Goal: Task Accomplishment & Management: Manage account settings

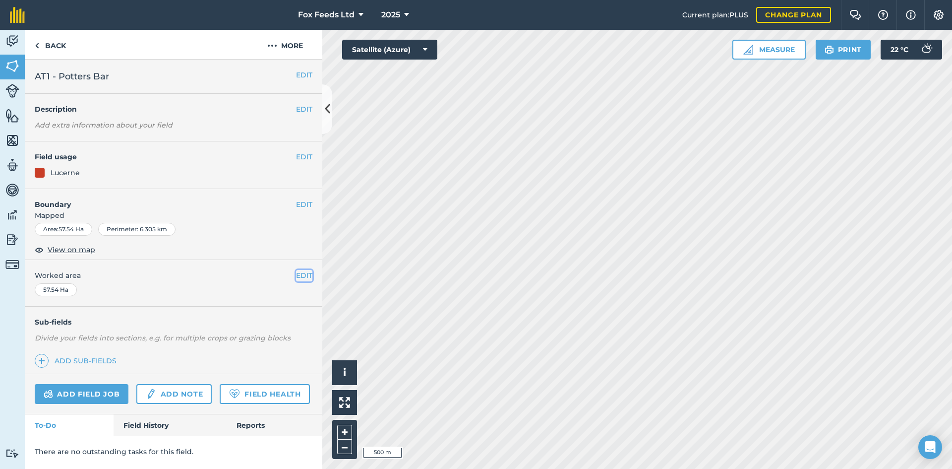
click at [306, 275] on button "EDIT" at bounding box center [304, 275] width 16 height 11
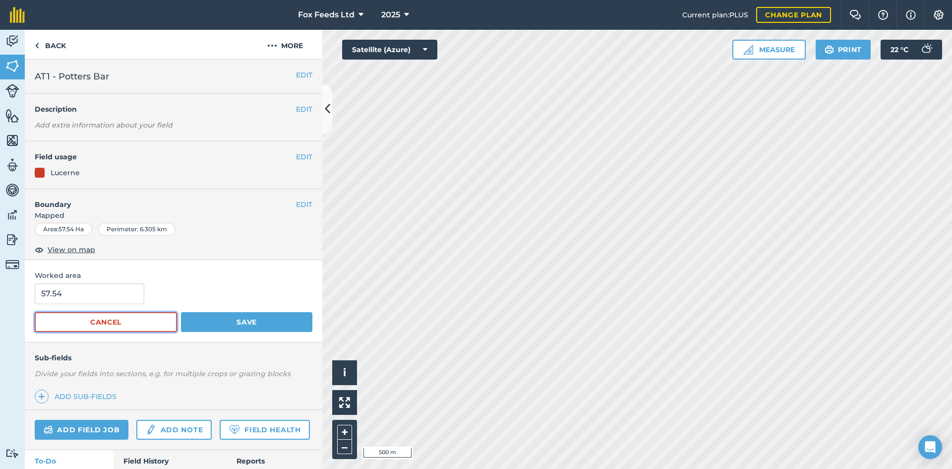
click at [113, 323] on button "Cancel" at bounding box center [106, 322] width 142 height 20
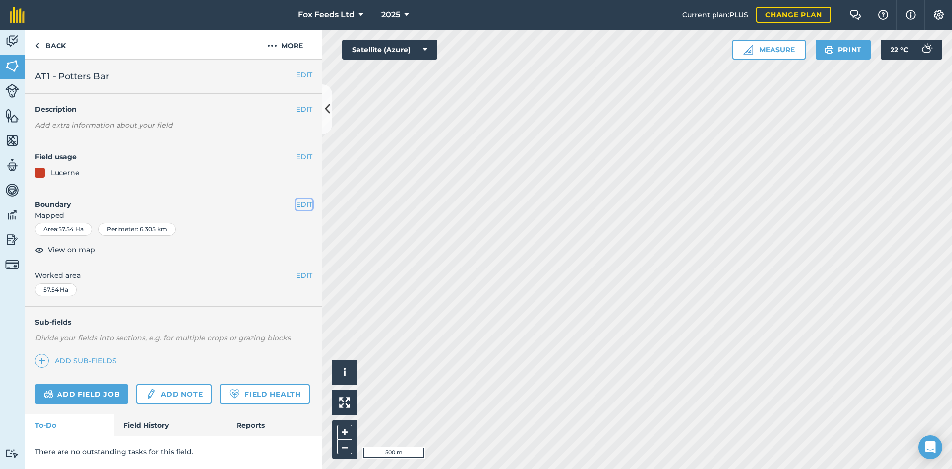
click at [304, 205] on button "EDIT" at bounding box center [304, 204] width 16 height 11
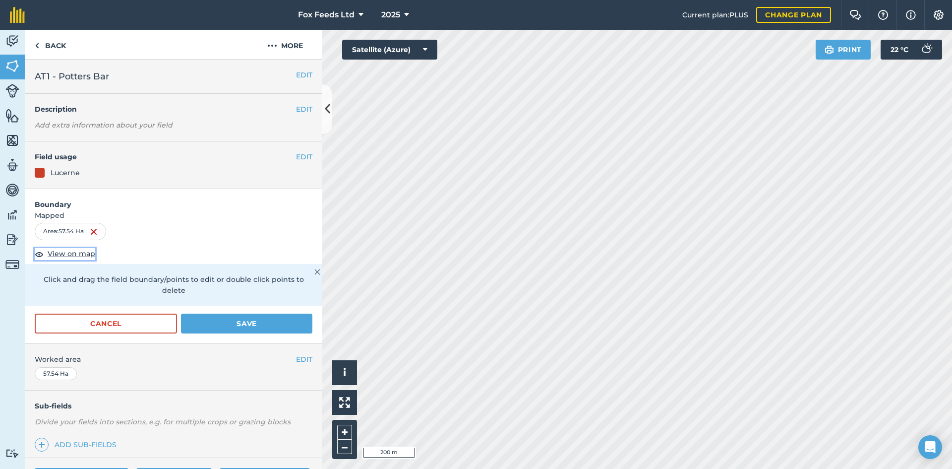
click at [60, 254] on span "View on map" at bounding box center [72, 253] width 48 height 11
click at [236, 325] on button "Save" at bounding box center [246, 323] width 131 height 20
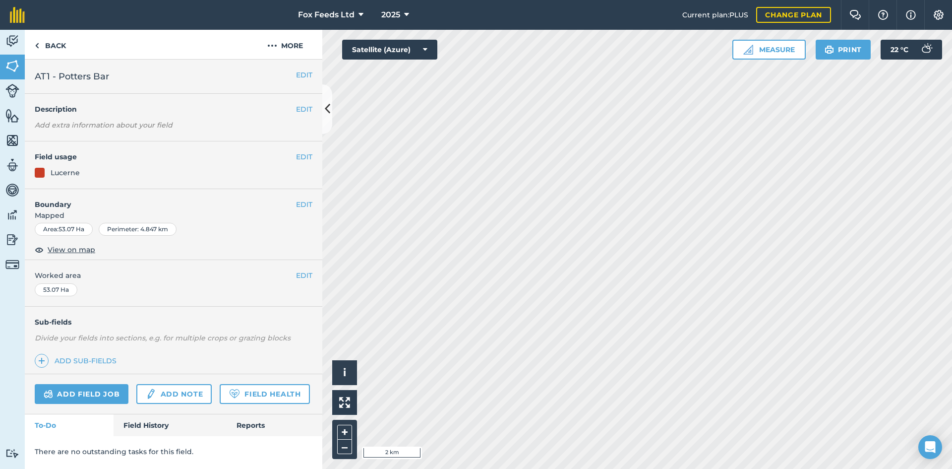
click at [606, 468] on html "Fox Feeds Ltd 2025 Current plan : PLUS Change plan Farm Chat Help Info Settings…" at bounding box center [476, 234] width 952 height 469
